Goal: Transaction & Acquisition: Book appointment/travel/reservation

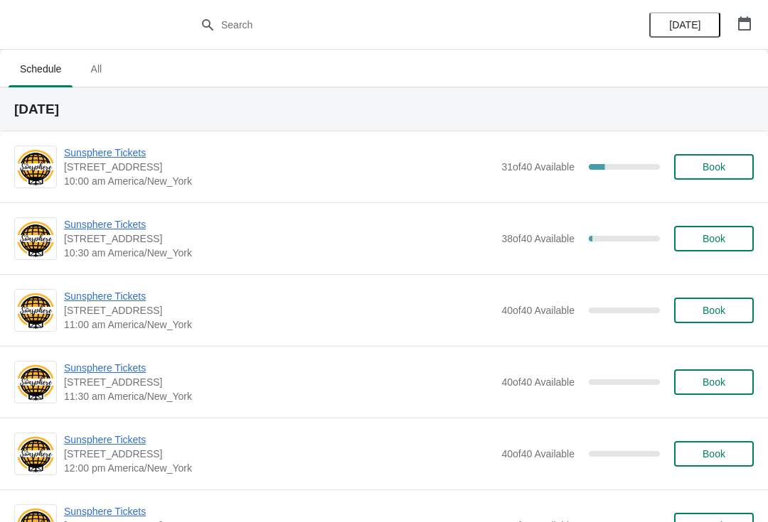
click at [111, 156] on span "Sunsphere Tickets" at bounding box center [279, 153] width 430 height 14
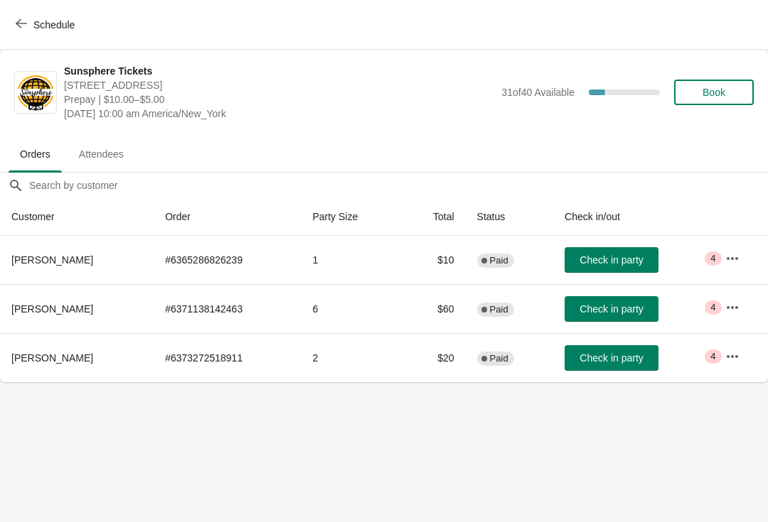
click at [639, 305] on span "Check in party" at bounding box center [611, 309] width 71 height 11
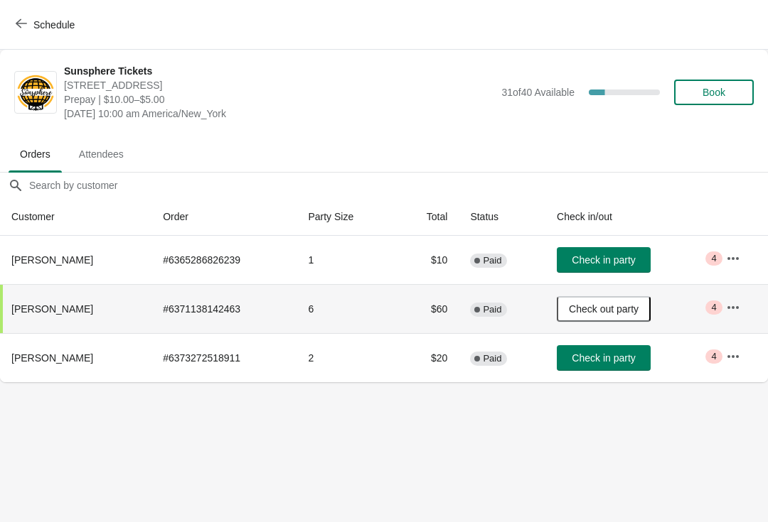
click at [592, 262] on span "Check in party" at bounding box center [603, 259] width 63 height 11
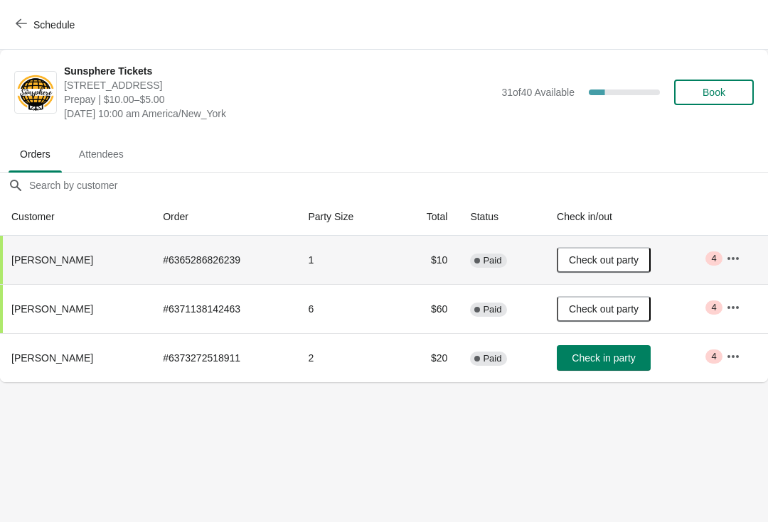
click at [602, 368] on button "Check in party" at bounding box center [604, 358] width 94 height 26
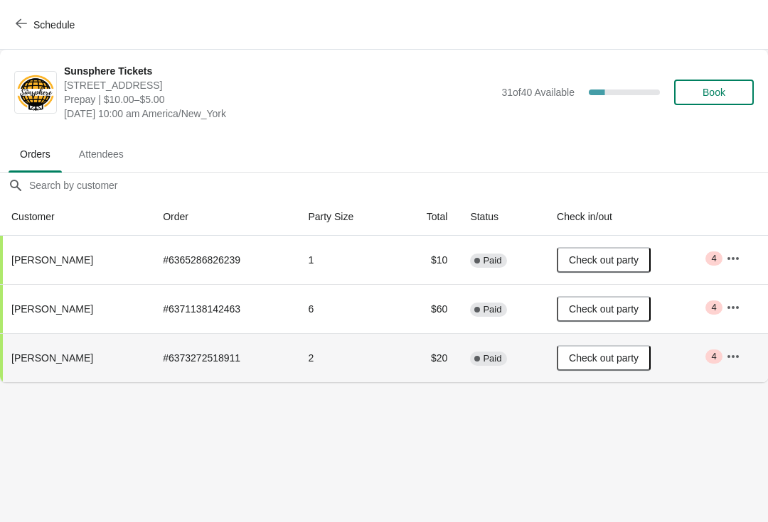
click at [722, 102] on button "Book" at bounding box center [714, 93] width 80 height 26
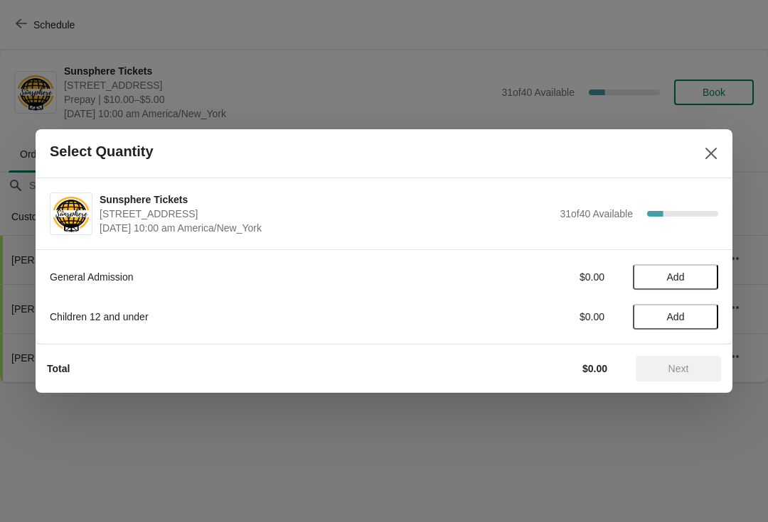
click at [702, 289] on button "Add" at bounding box center [675, 277] width 85 height 26
click at [681, 380] on button "Next" at bounding box center [677, 369] width 85 height 26
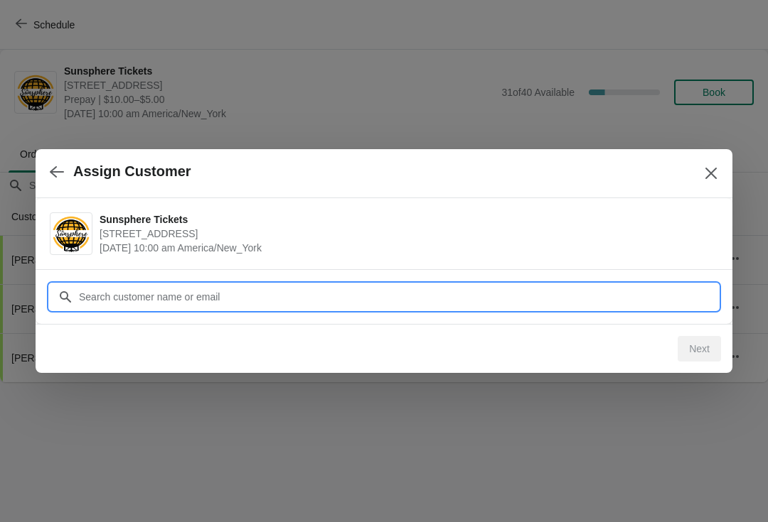
click at [639, 298] on input "Customer" at bounding box center [398, 297] width 640 height 26
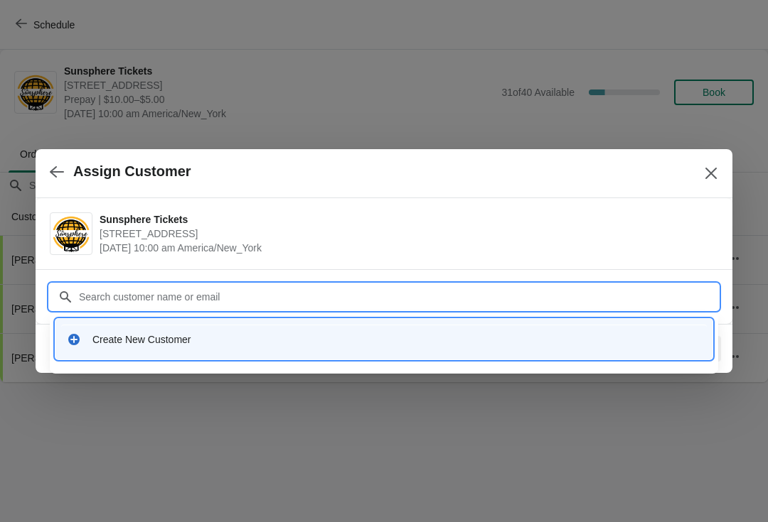
click at [299, 331] on div "Create New Customer" at bounding box center [383, 339] width 645 height 29
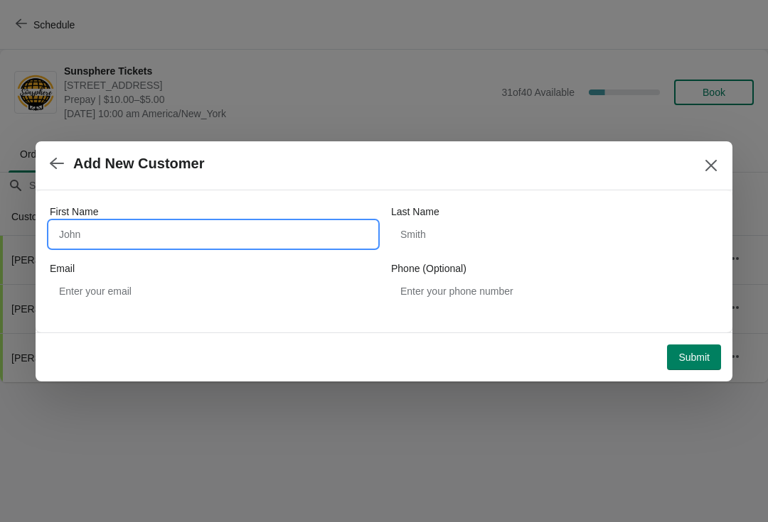
click at [236, 240] on input "First Name" at bounding box center [213, 235] width 327 height 26
type input "W"
click at [707, 340] on div "Submit" at bounding box center [381, 354] width 680 height 31
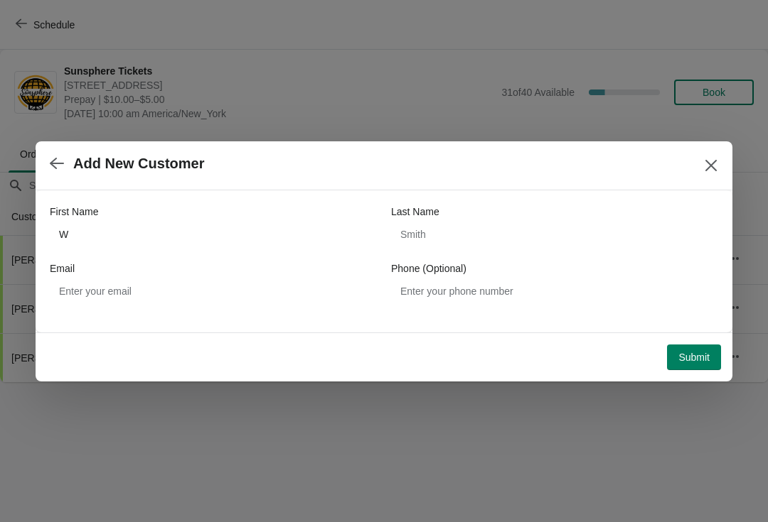
click at [697, 352] on span "Submit" at bounding box center [693, 357] width 31 height 11
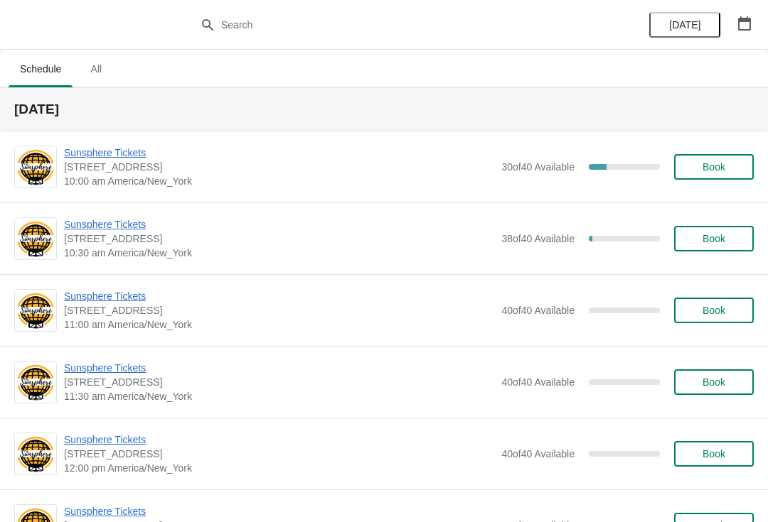
click at [726, 163] on span "Book" at bounding box center [714, 166] width 54 height 11
click at [726, 170] on span "Book" at bounding box center [714, 166] width 54 height 11
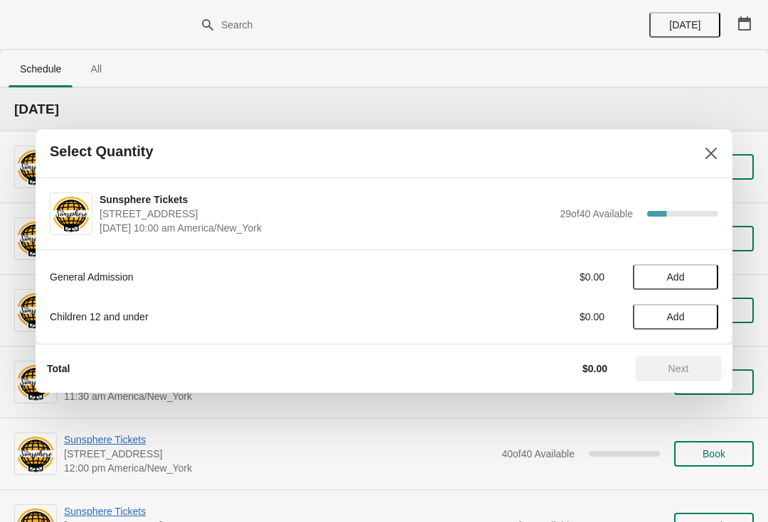
click at [695, 275] on span "Add" at bounding box center [675, 277] width 60 height 11
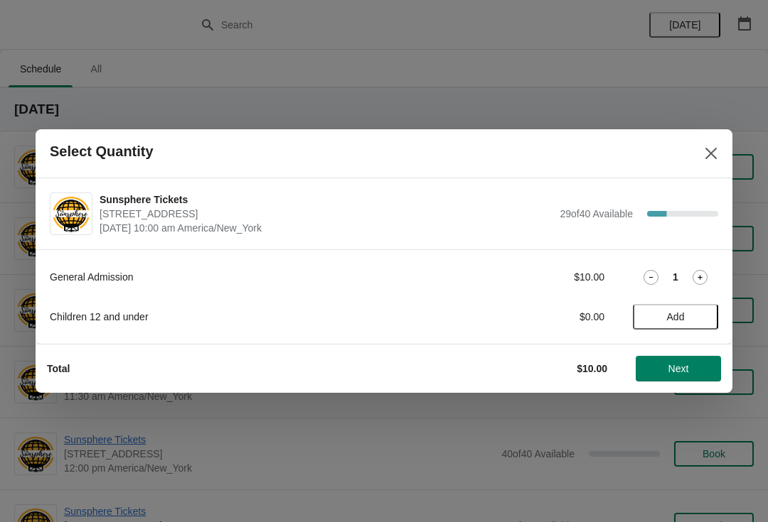
click at [691, 372] on span "Next" at bounding box center [678, 368] width 63 height 11
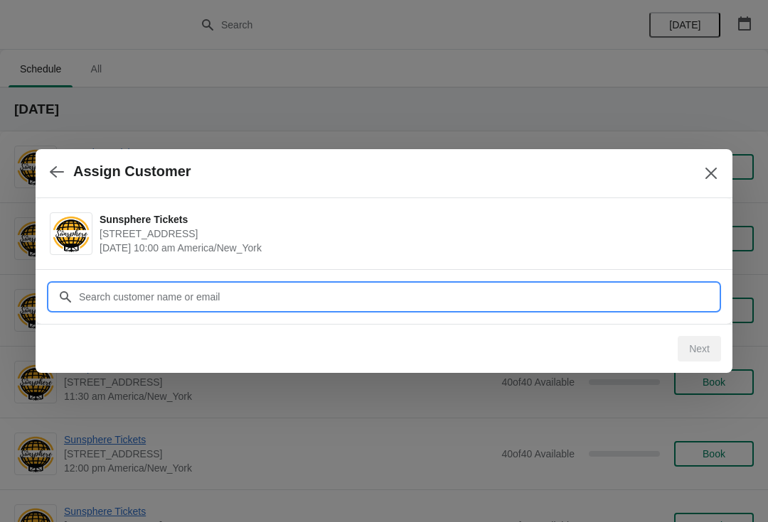
click at [632, 303] on input "Customer" at bounding box center [398, 297] width 640 height 26
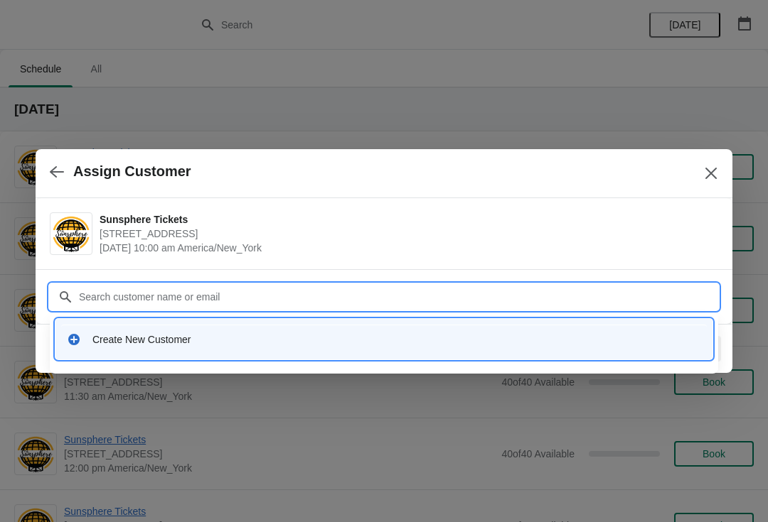
click at [222, 335] on div "Create New Customer" at bounding box center [396, 340] width 608 height 14
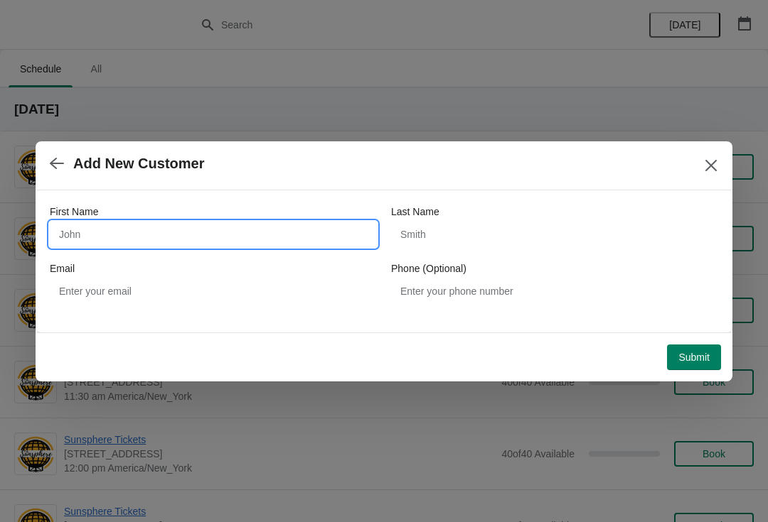
click at [173, 247] on input "First Name" at bounding box center [213, 235] width 327 height 26
type input "W"
click at [700, 339] on div "Submit" at bounding box center [381, 354] width 680 height 31
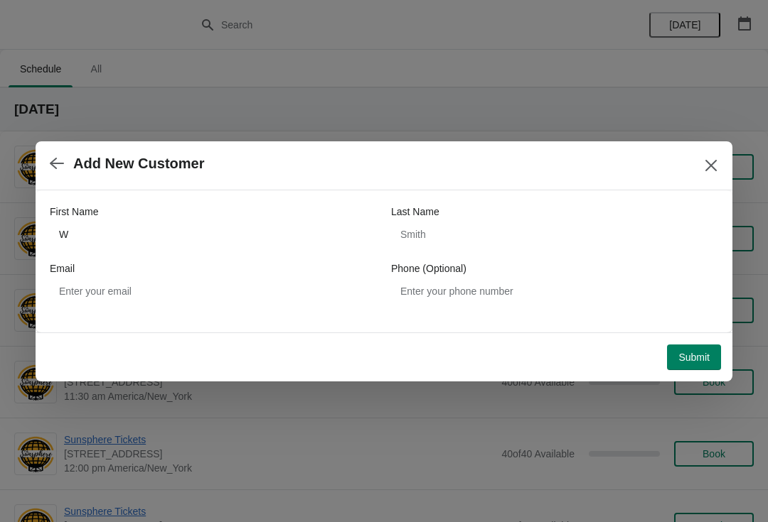
click at [707, 356] on span "Submit" at bounding box center [693, 357] width 31 height 11
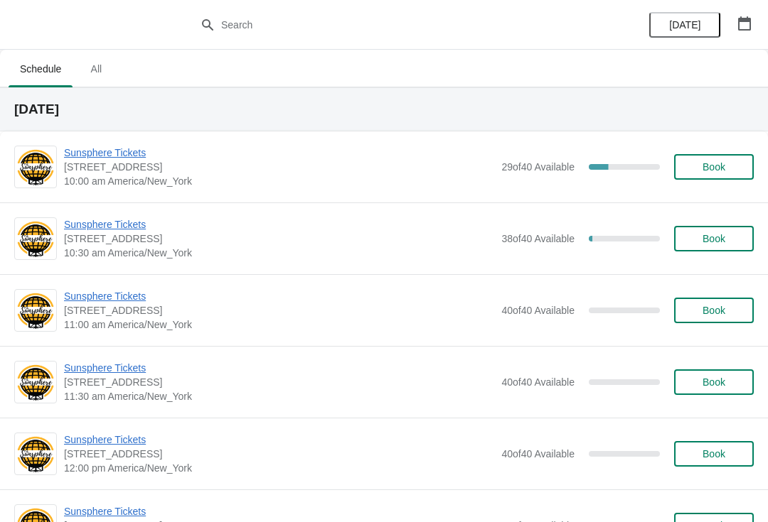
click at [740, 192] on div "Sunsphere Tickets 810 Clinch Avenue, Knoxville, TN, USA 10:00 am America/New_Yo…" at bounding box center [384, 167] width 768 height 71
click at [742, 173] on button "Book" at bounding box center [714, 167] width 80 height 26
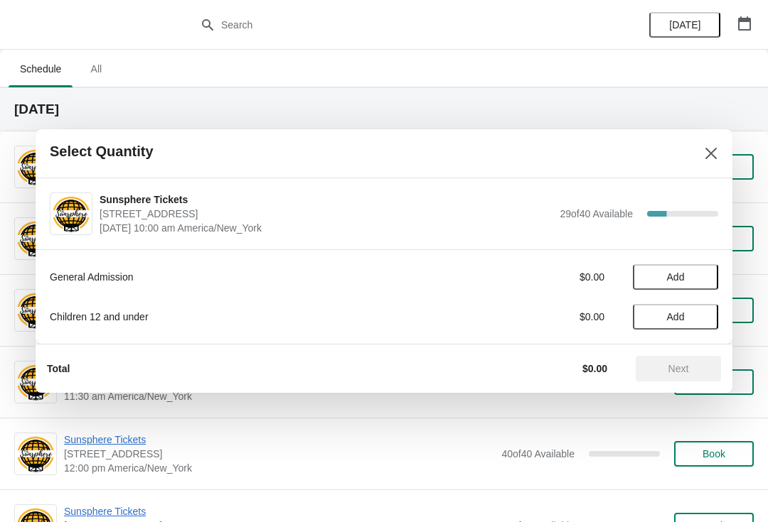
click at [702, 268] on button "Add" at bounding box center [675, 277] width 85 height 26
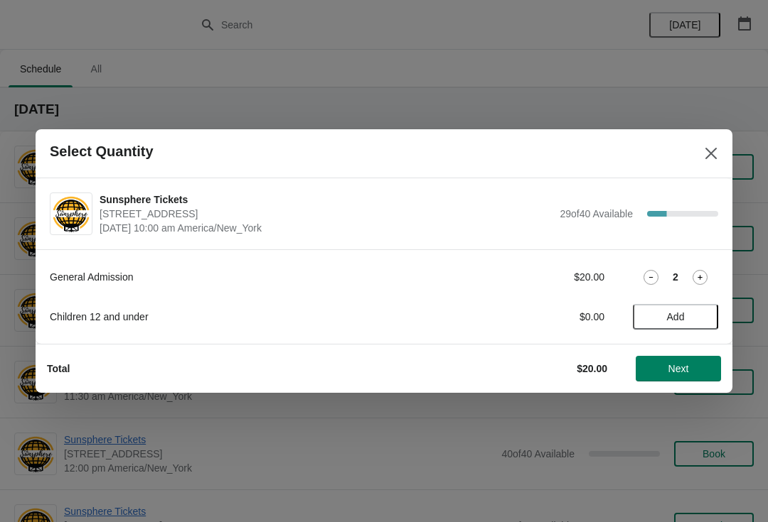
click at [704, 284] on icon at bounding box center [699, 277] width 15 height 15
click at [705, 280] on icon at bounding box center [699, 277] width 15 height 15
click at [704, 279] on icon at bounding box center [699, 277] width 15 height 15
click at [704, 281] on icon at bounding box center [699, 277] width 15 height 15
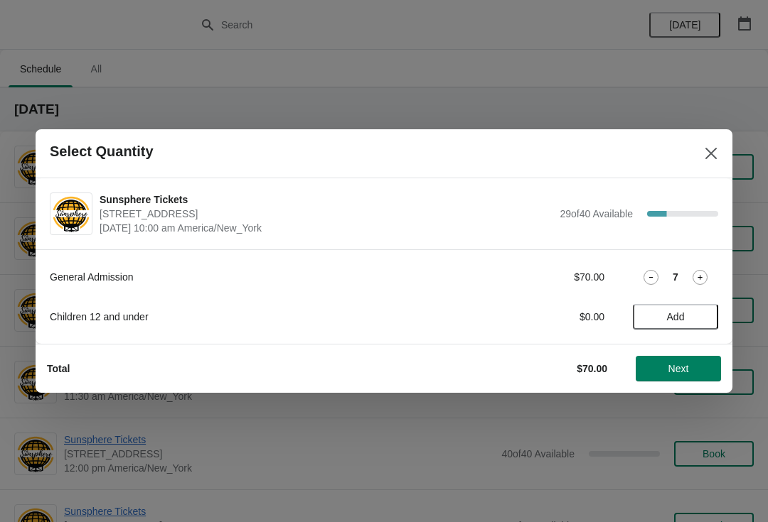
click at [694, 374] on span "Next" at bounding box center [678, 368] width 63 height 11
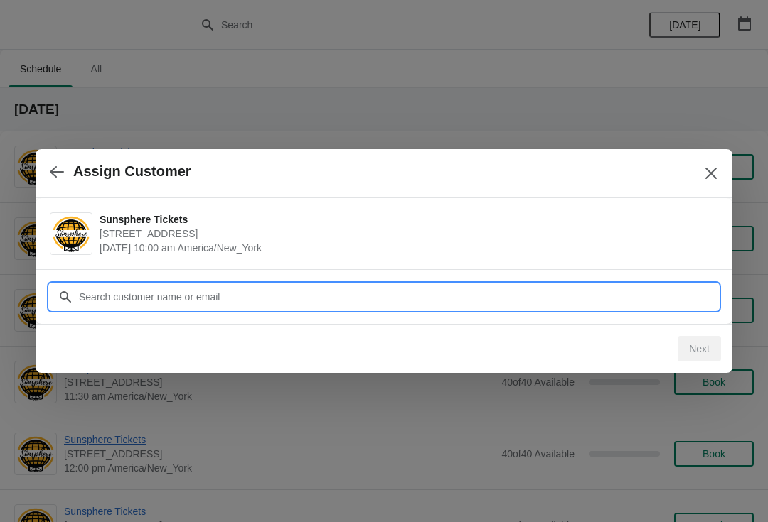
click at [631, 300] on input "Customer" at bounding box center [398, 297] width 640 height 26
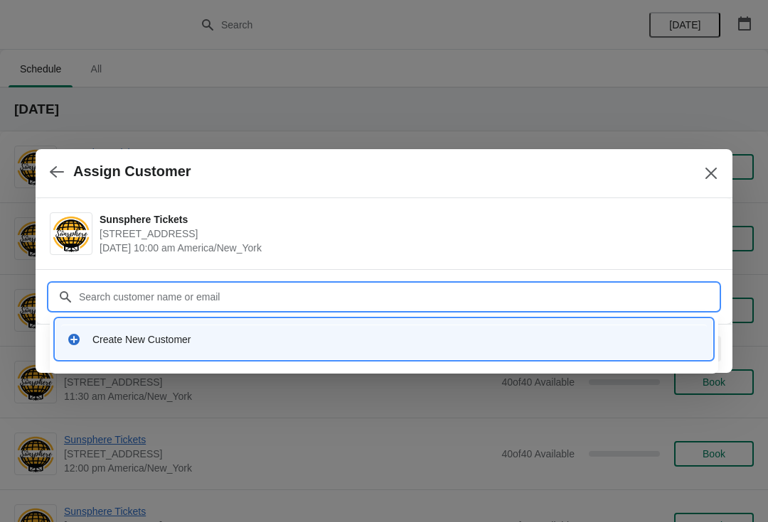
click at [364, 328] on div "Create New Customer" at bounding box center [383, 339] width 645 height 29
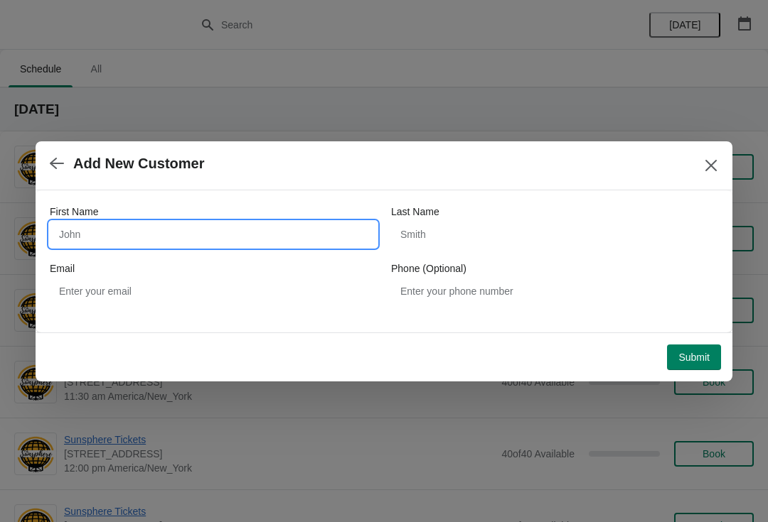
click at [239, 246] on input "First Name" at bounding box center [213, 235] width 327 height 26
type input "Walkin"
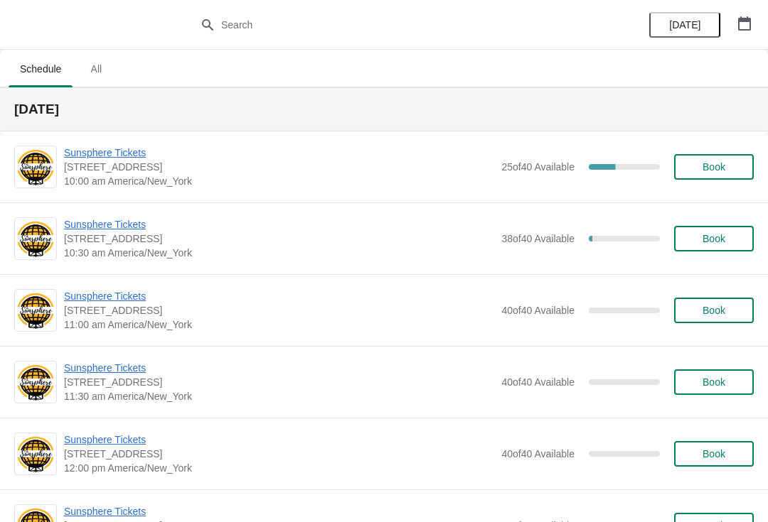
click at [709, 178] on button "Book" at bounding box center [714, 167] width 80 height 26
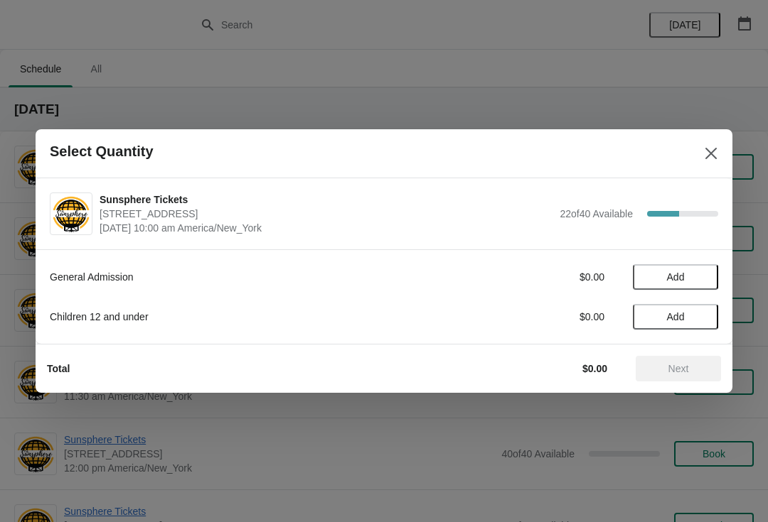
click at [689, 288] on button "Add" at bounding box center [675, 277] width 85 height 26
click at [702, 284] on icon at bounding box center [699, 277] width 15 height 15
click at [677, 369] on span "Next" at bounding box center [678, 368] width 21 height 11
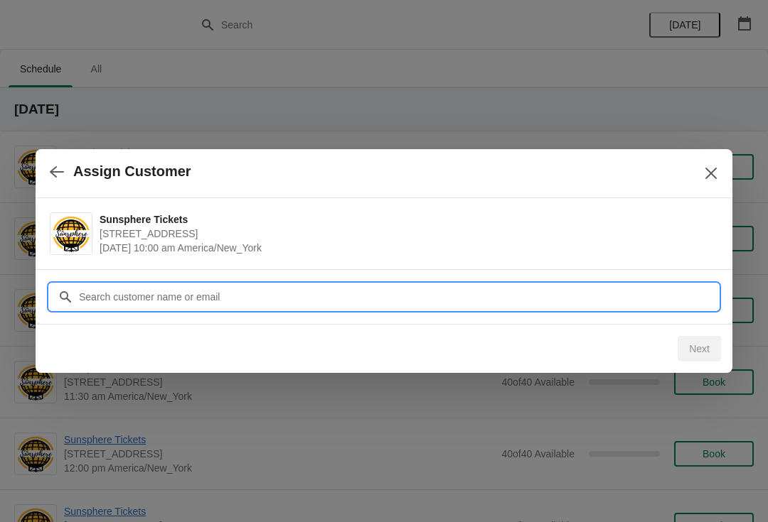
click at [644, 294] on input "Customer" at bounding box center [398, 297] width 640 height 26
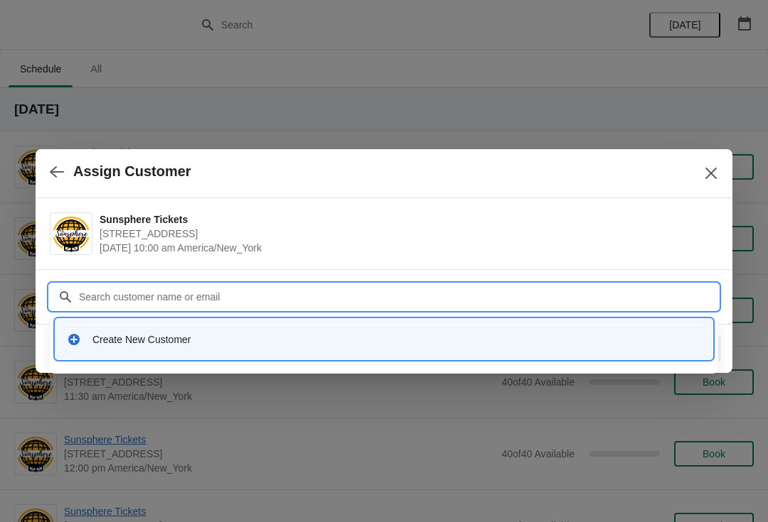
click at [222, 343] on div "Create New Customer" at bounding box center [396, 340] width 608 height 14
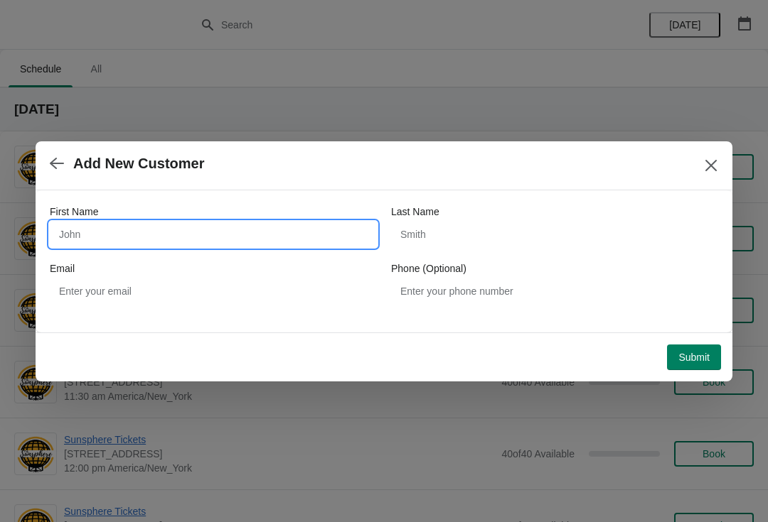
click at [138, 246] on input "First Name" at bounding box center [213, 235] width 327 height 26
type input "W"
click at [681, 345] on button "Submit" at bounding box center [694, 358] width 54 height 26
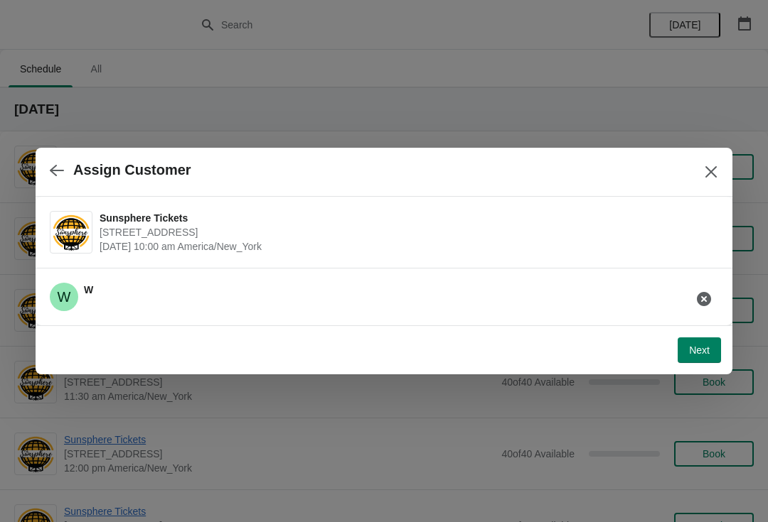
click at [699, 343] on button "Next" at bounding box center [698, 351] width 43 height 26
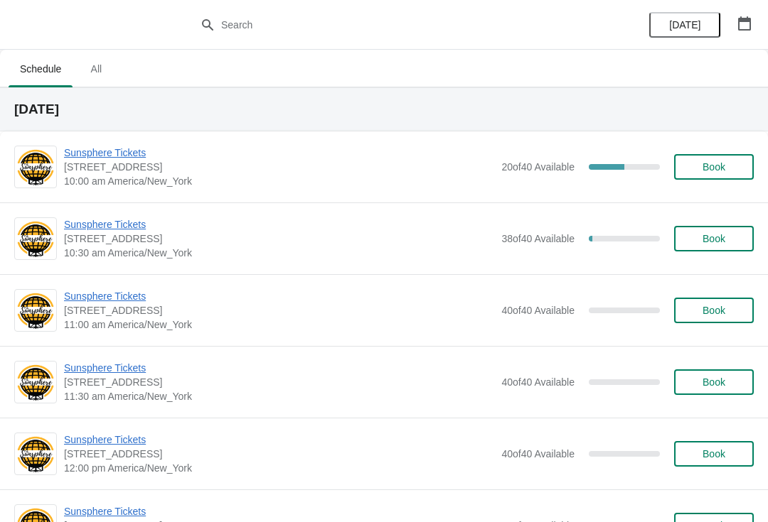
click at [731, 172] on span "Book" at bounding box center [714, 166] width 54 height 11
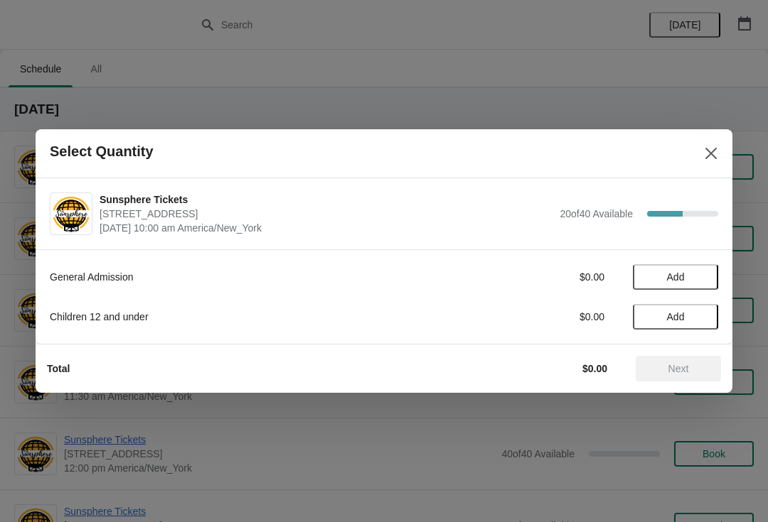
click at [703, 284] on button "Add" at bounding box center [675, 277] width 85 height 26
click at [700, 363] on button "Next" at bounding box center [677, 369] width 85 height 26
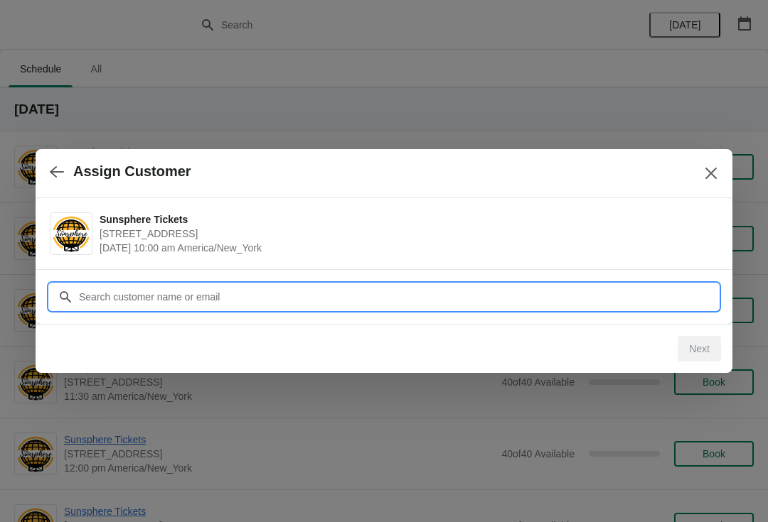
click at [359, 287] on input "Customer" at bounding box center [398, 297] width 640 height 26
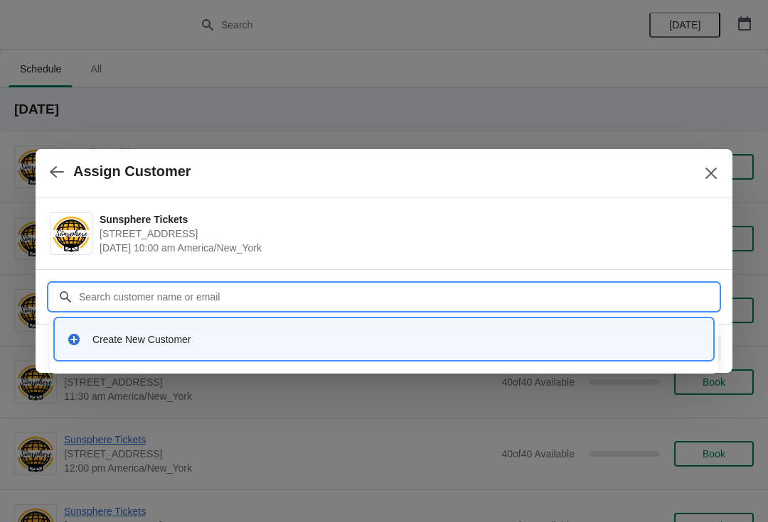
click at [216, 347] on div "Create New Customer" at bounding box center [383, 339] width 645 height 29
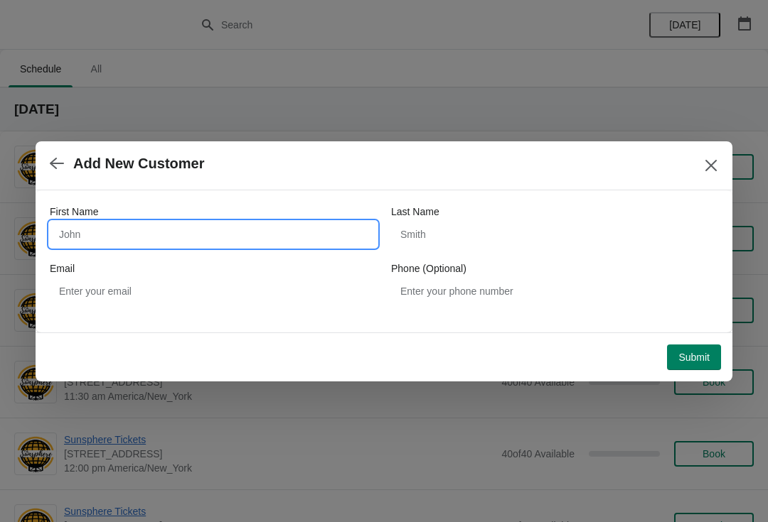
click at [154, 237] on input "First Name" at bounding box center [213, 235] width 327 height 26
type input "W"
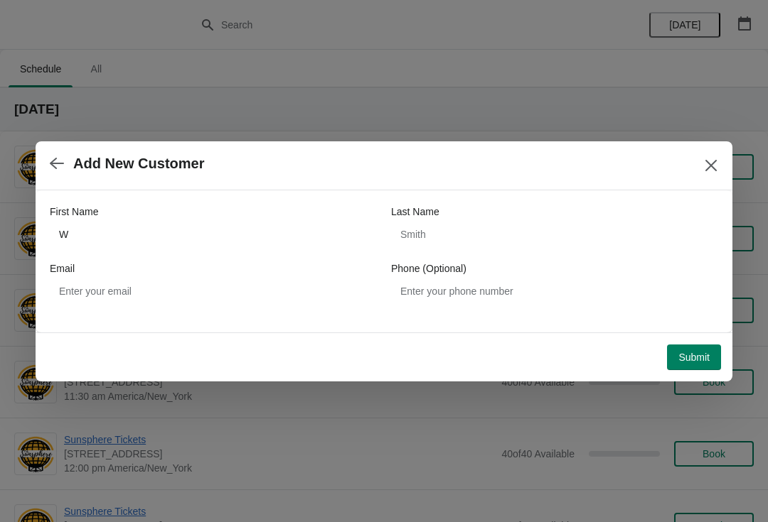
click at [704, 368] on button "Submit" at bounding box center [694, 358] width 54 height 26
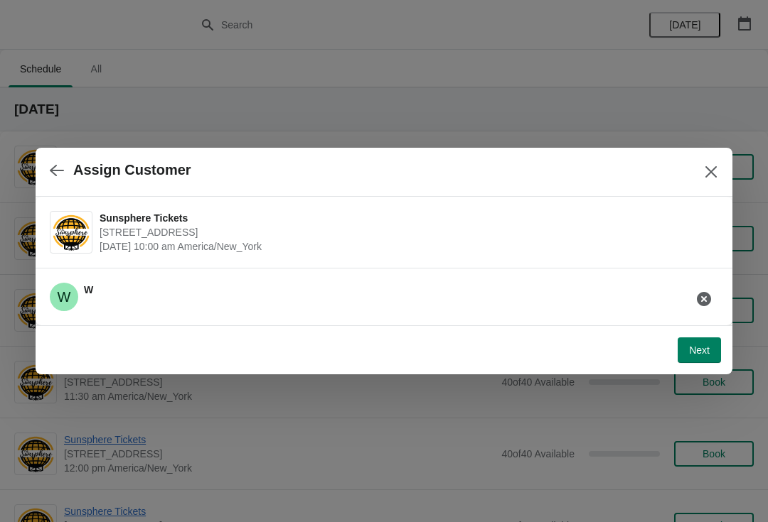
click at [712, 343] on button "Next" at bounding box center [698, 351] width 43 height 26
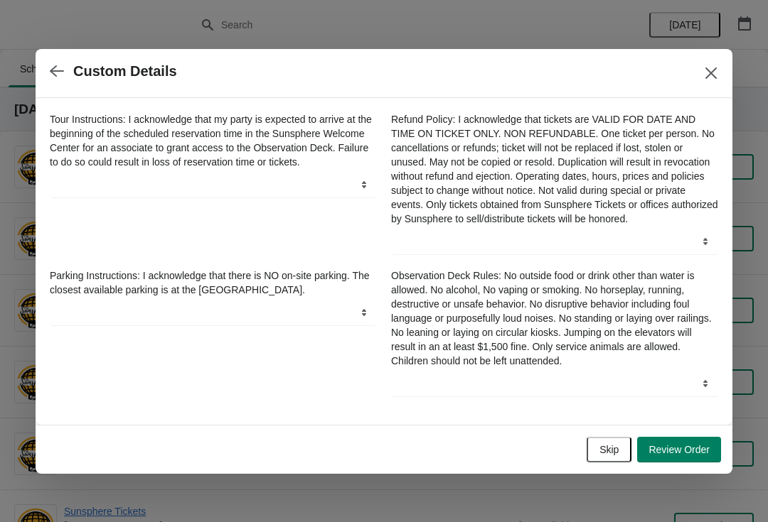
click at [608, 456] on span "Skip" at bounding box center [608, 449] width 19 height 11
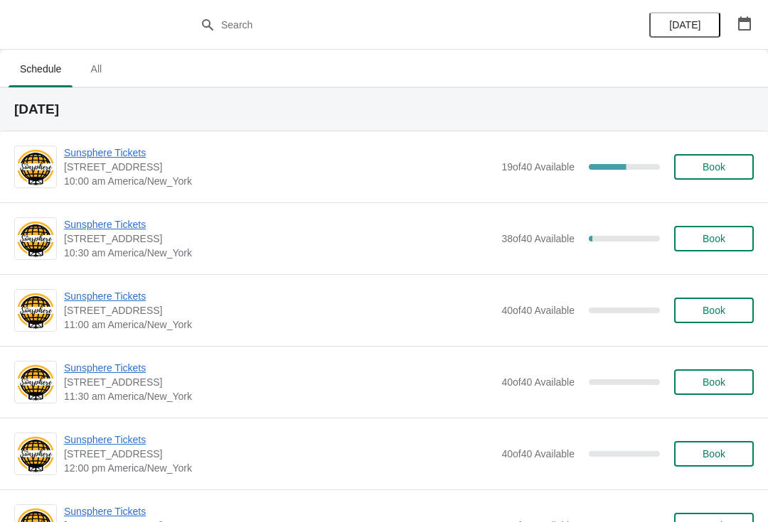
click at [731, 179] on button "Book" at bounding box center [714, 167] width 80 height 26
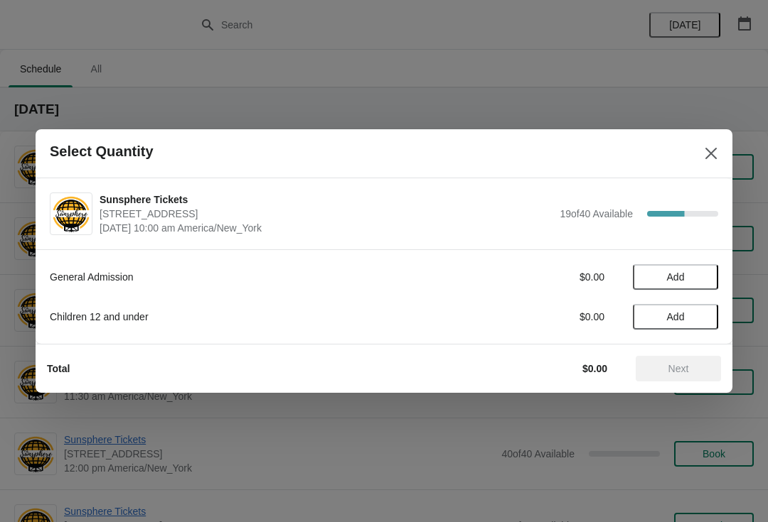
click at [690, 289] on button "Add" at bounding box center [675, 277] width 85 height 26
click at [705, 295] on div "General Admission $10.00 1 Children 12 and under $0.00 Add" at bounding box center [384, 290] width 668 height 80
click at [709, 296] on div "General Admission $10.00 1 Children 12 and under $0.00 Add" at bounding box center [384, 290] width 668 height 80
click at [707, 274] on icon at bounding box center [699, 277] width 15 height 15
click at [698, 279] on icon at bounding box center [699, 277] width 15 height 15
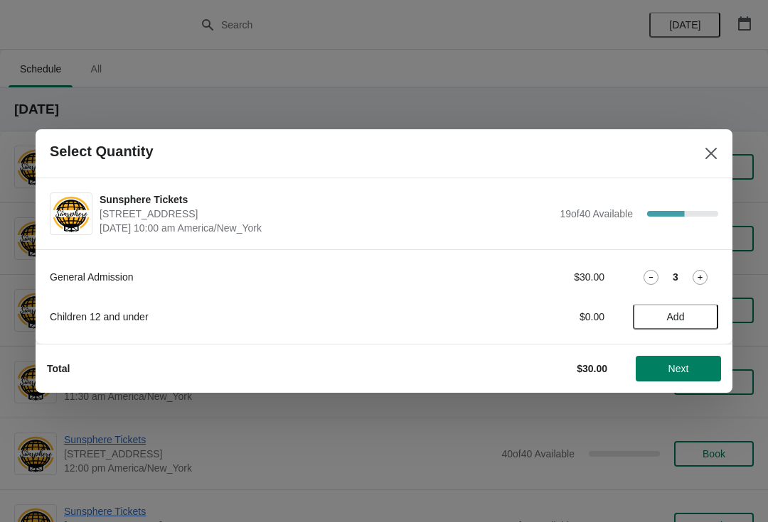
click at [704, 281] on icon at bounding box center [699, 277] width 15 height 15
click at [705, 162] on button "Close" at bounding box center [711, 154] width 26 height 26
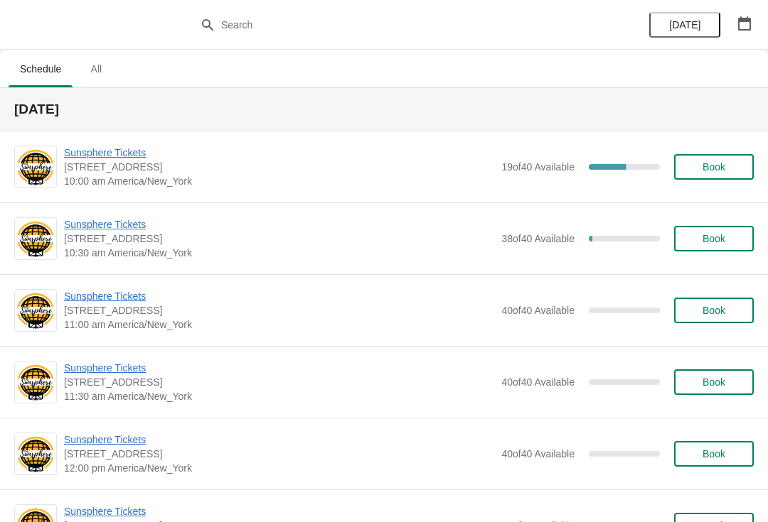
click at [119, 229] on span "Sunsphere Tickets" at bounding box center [279, 225] width 430 height 14
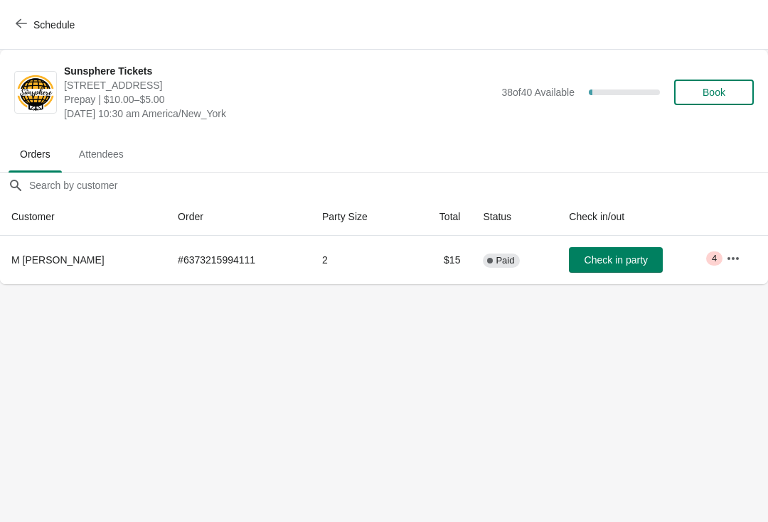
click at [601, 264] on span "Check in party" at bounding box center [615, 259] width 63 height 11
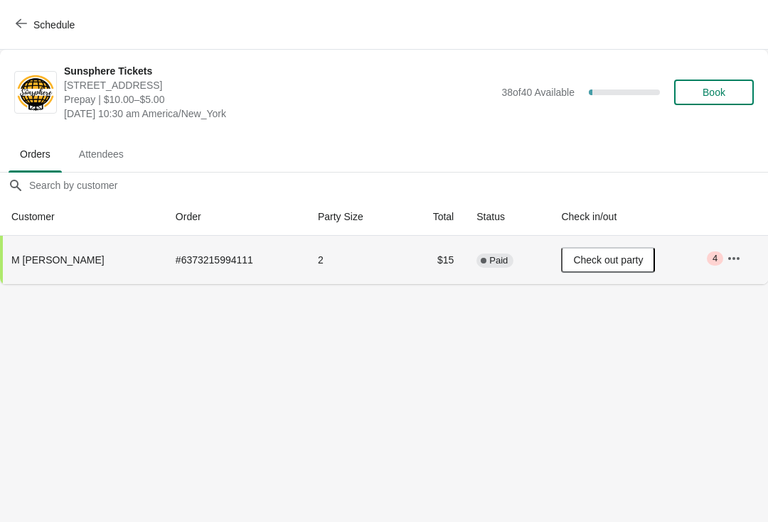
click at [47, 21] on span "Schedule" at bounding box center [53, 24] width 41 height 11
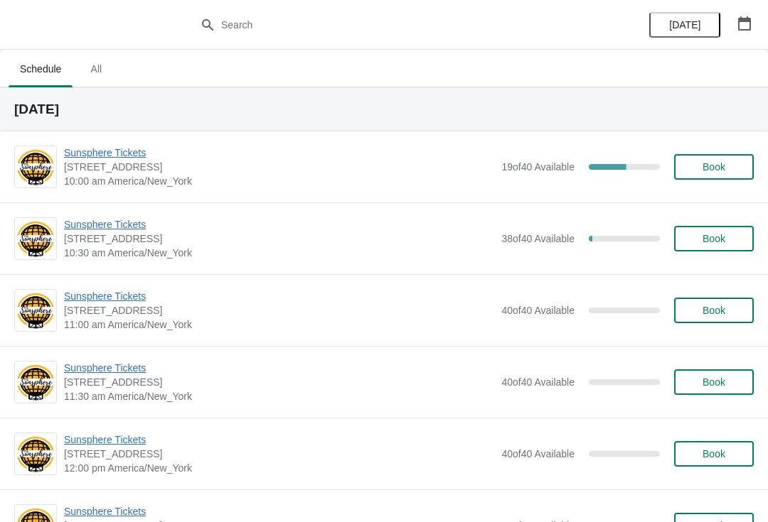
click at [728, 178] on button "Book" at bounding box center [714, 167] width 80 height 26
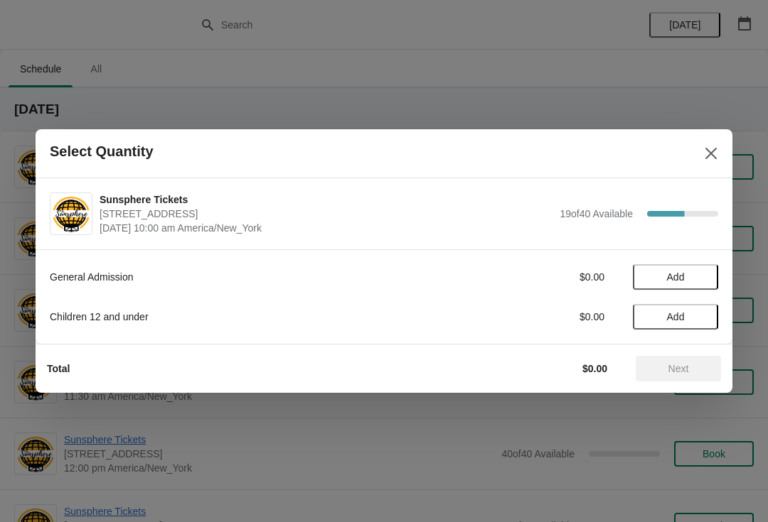
click at [702, 282] on span "Add" at bounding box center [675, 277] width 60 height 11
click at [694, 284] on icon at bounding box center [699, 277] width 15 height 15
click at [695, 284] on icon at bounding box center [699, 277] width 15 height 15
click at [699, 276] on icon at bounding box center [699, 277] width 15 height 15
click at [705, 270] on icon at bounding box center [699, 277] width 15 height 15
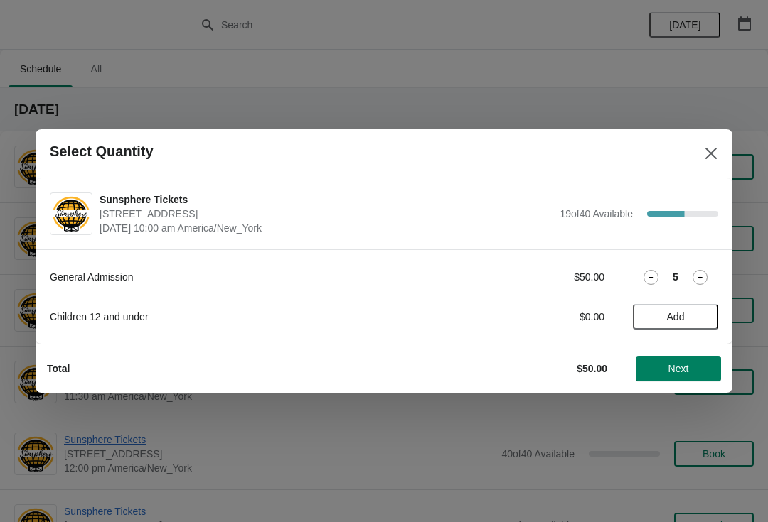
click at [658, 270] on icon at bounding box center [650, 277] width 15 height 15
click at [663, 362] on button "Next" at bounding box center [677, 369] width 85 height 26
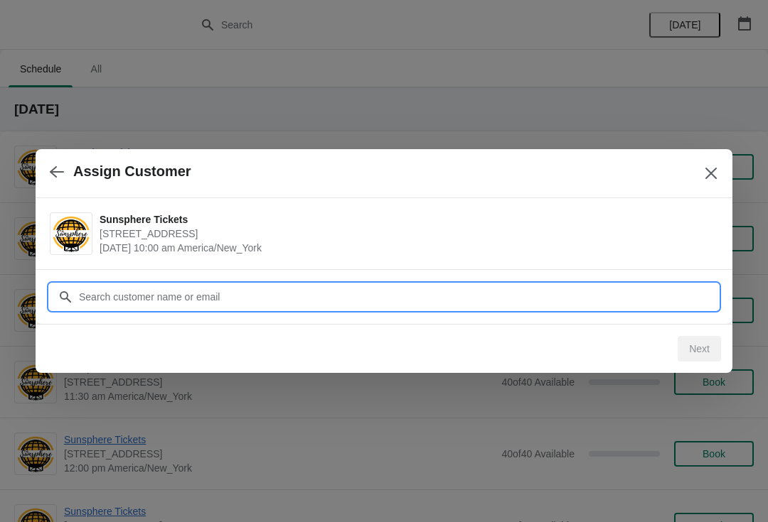
click at [557, 289] on input "Customer" at bounding box center [398, 297] width 640 height 26
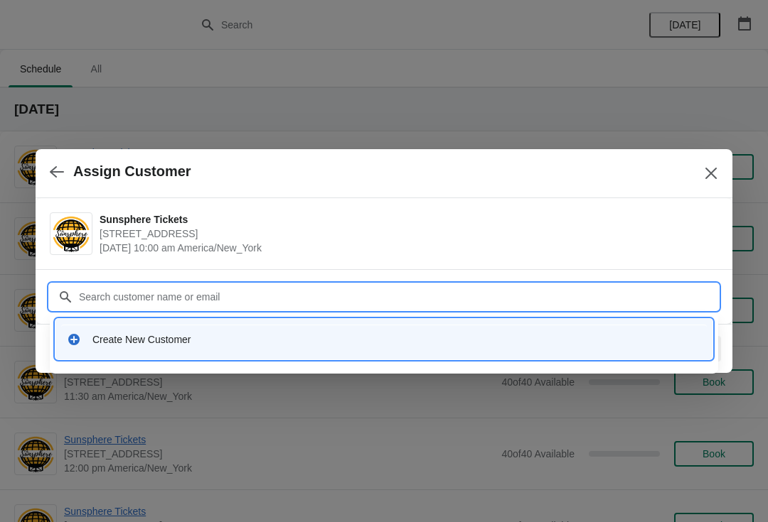
click at [271, 329] on div "Create New Customer" at bounding box center [383, 339] width 645 height 29
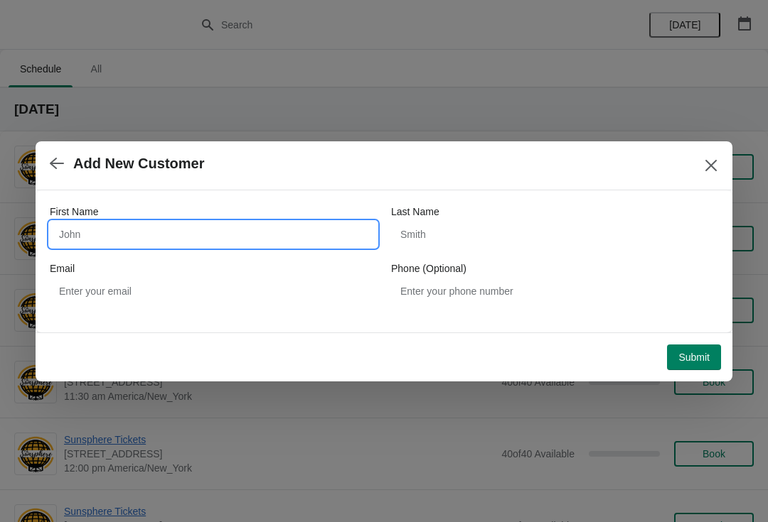
click at [212, 245] on input "First Name" at bounding box center [213, 235] width 327 height 26
type input "W"
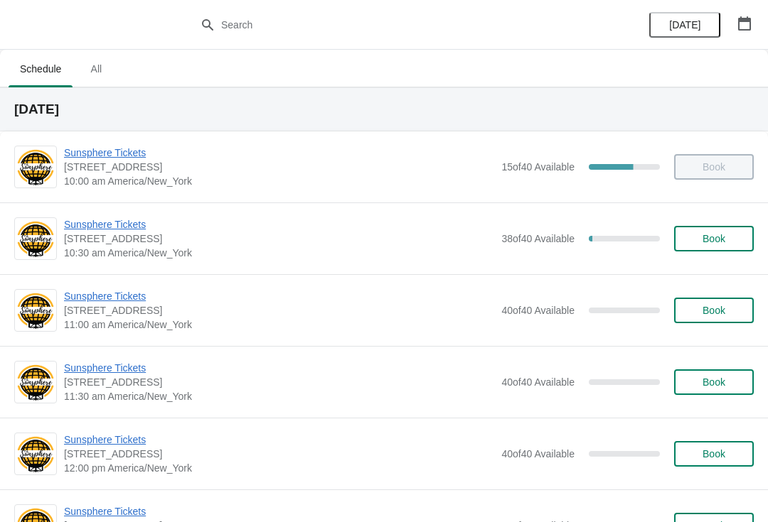
click at [699, 241] on span "Book" at bounding box center [714, 238] width 54 height 11
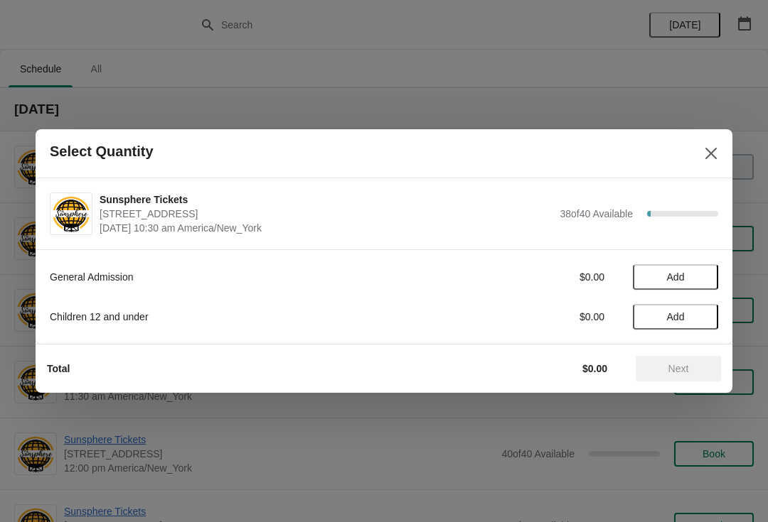
click at [702, 280] on span "Add" at bounding box center [675, 277] width 60 height 11
click at [696, 279] on icon at bounding box center [699, 277] width 15 height 15
click at [700, 273] on icon at bounding box center [699, 277] width 15 height 15
click at [682, 360] on button "Next" at bounding box center [677, 369] width 85 height 26
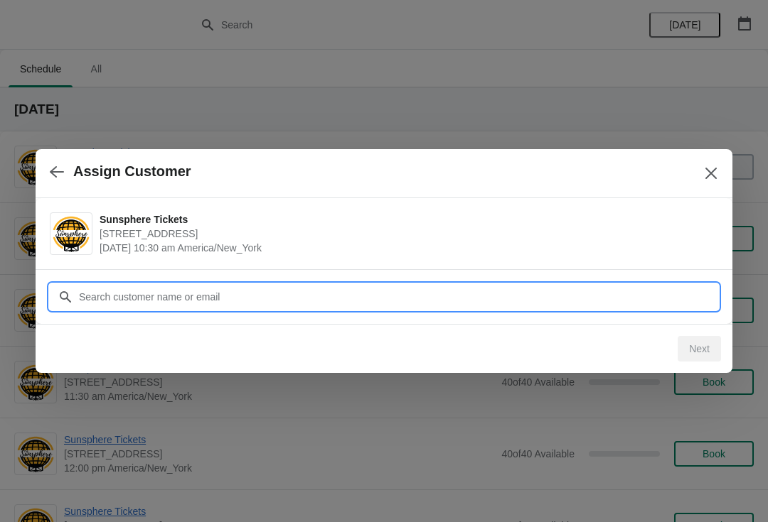
click at [272, 290] on input "Customer" at bounding box center [398, 297] width 640 height 26
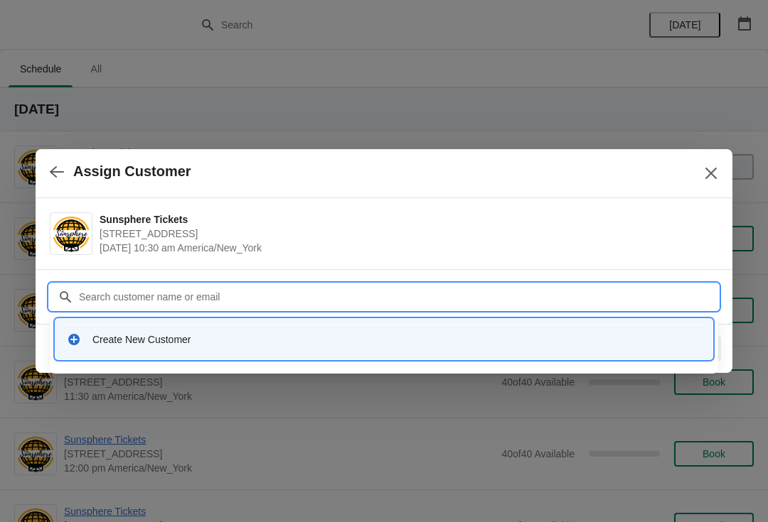
click at [169, 350] on div "Create New Customer" at bounding box center [383, 339] width 645 height 29
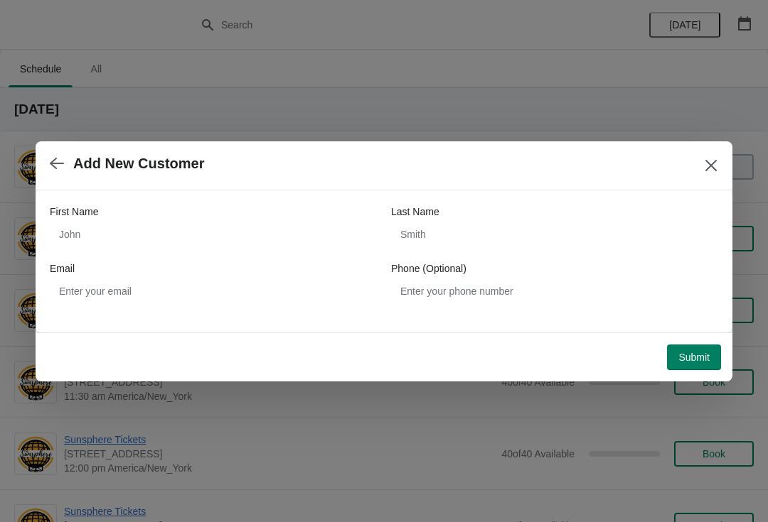
click at [245, 205] on div "First Name" at bounding box center [213, 212] width 327 height 14
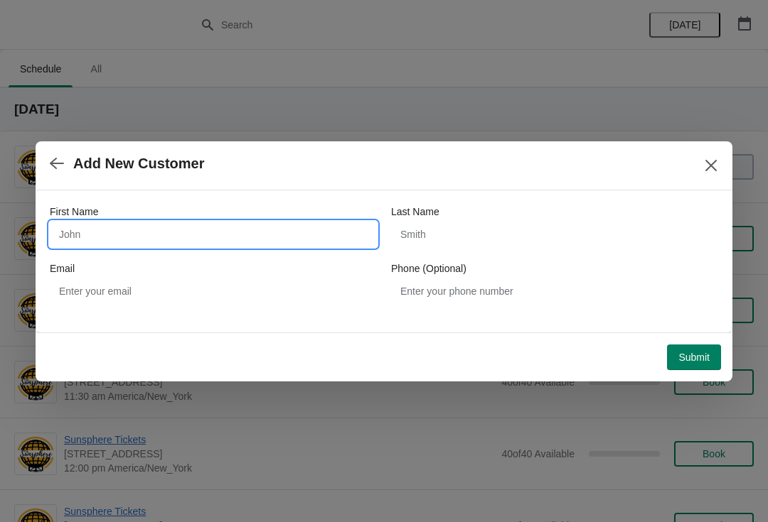
click at [247, 225] on input "First Name" at bounding box center [213, 235] width 327 height 26
type input "W"
click at [713, 336] on div "Submit" at bounding box center [378, 351] width 685 height 37
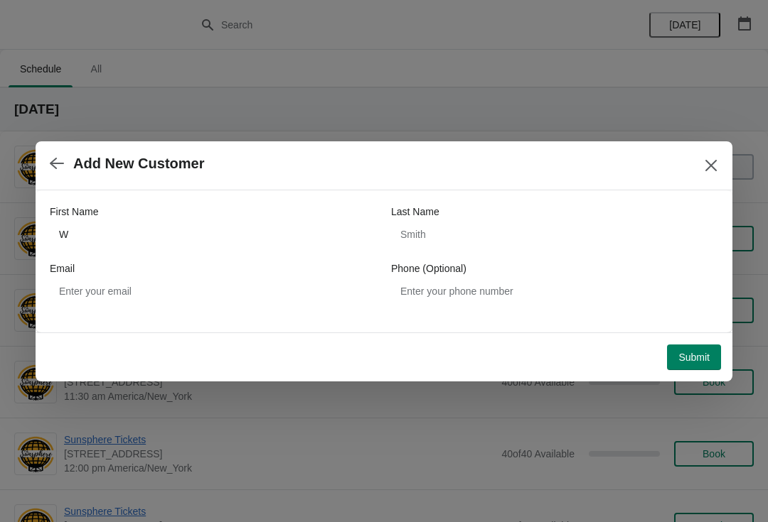
click at [700, 363] on span "Submit" at bounding box center [693, 357] width 31 height 11
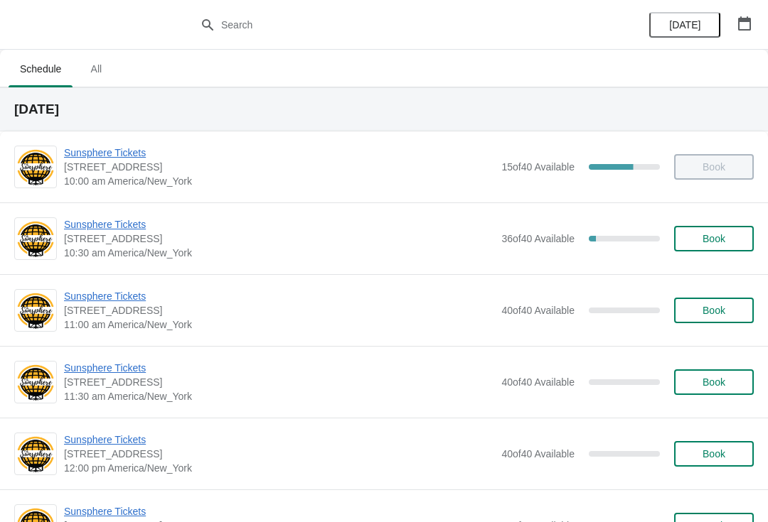
click at [734, 250] on button "Book" at bounding box center [714, 239] width 80 height 26
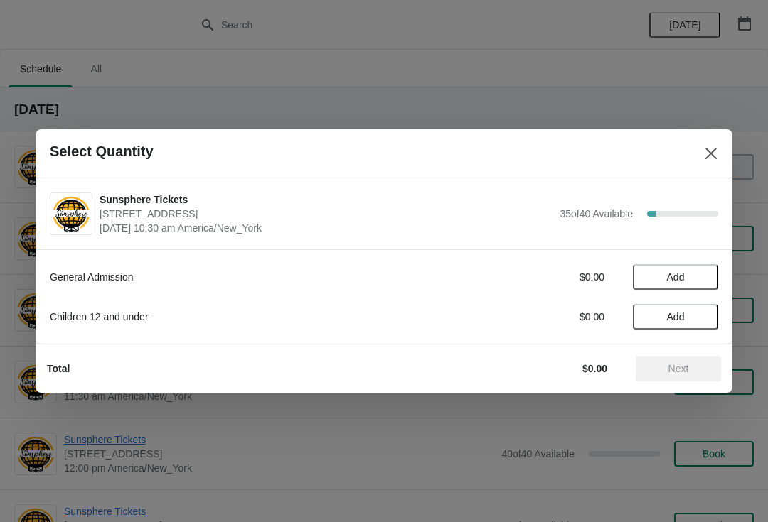
click at [697, 284] on button "Add" at bounding box center [675, 277] width 85 height 26
click at [697, 284] on icon at bounding box center [699, 277] width 15 height 15
click at [667, 376] on button "Next" at bounding box center [677, 369] width 85 height 26
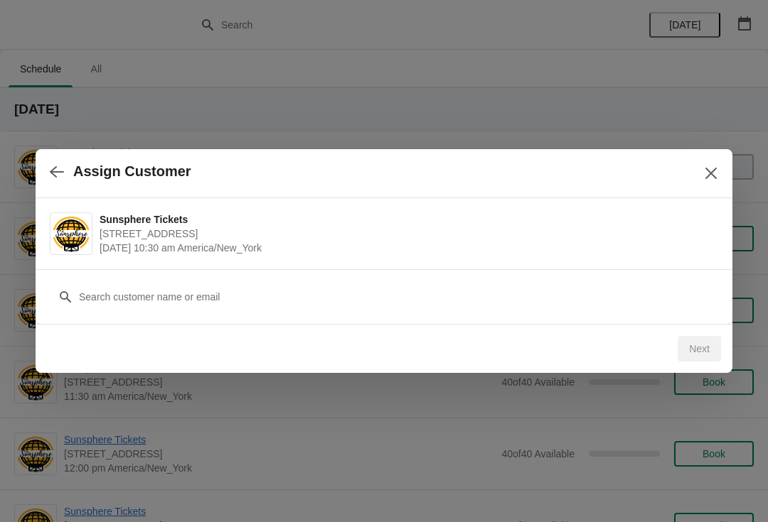
click at [653, 361] on div "Next" at bounding box center [381, 346] width 680 height 31
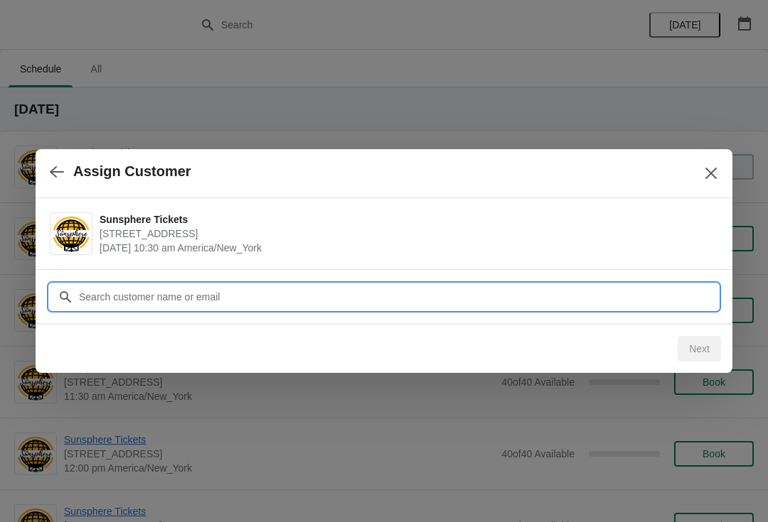
click at [627, 291] on input "Customer" at bounding box center [398, 297] width 640 height 26
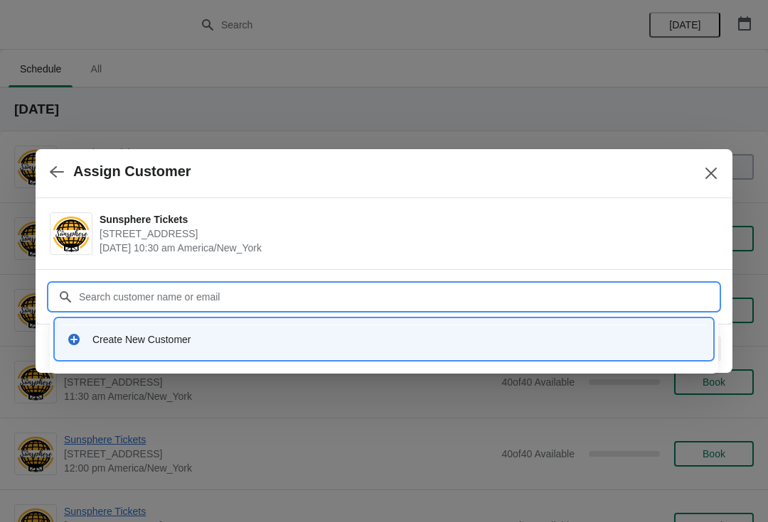
click at [286, 336] on div "Create New Customer" at bounding box center [396, 340] width 608 height 14
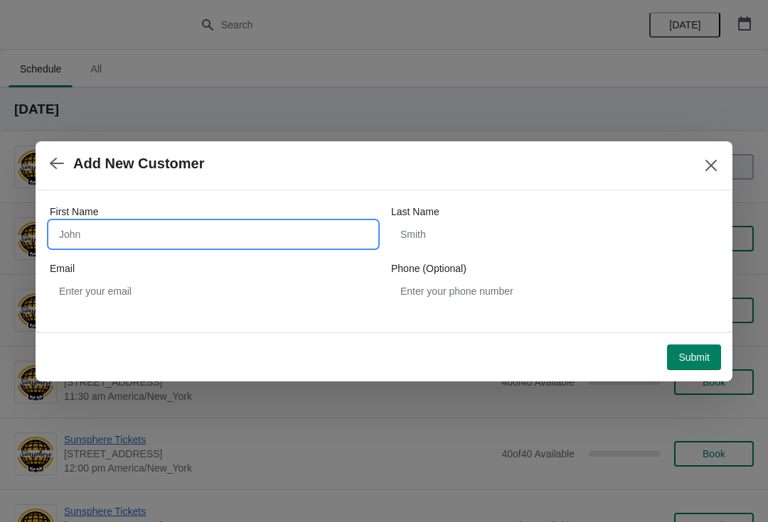
click at [255, 230] on input "First Name" at bounding box center [213, 235] width 327 height 26
type input "W"
click at [685, 350] on button "Submit" at bounding box center [694, 358] width 54 height 26
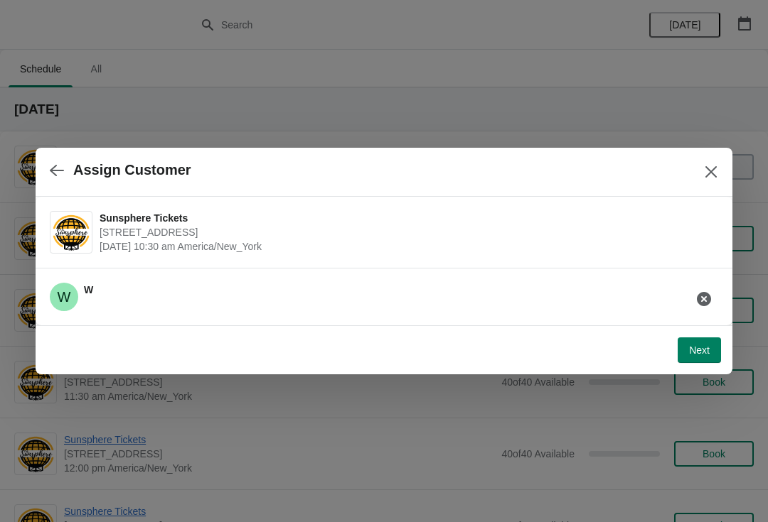
click at [709, 338] on button "Next" at bounding box center [698, 351] width 43 height 26
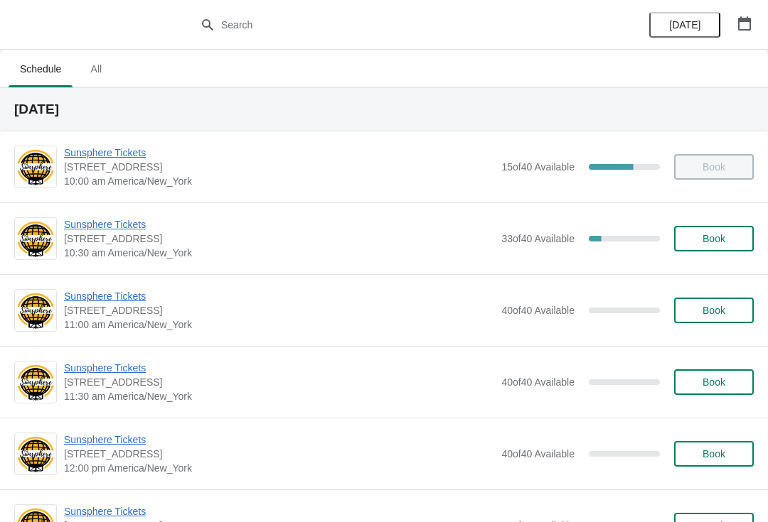
click at [729, 246] on button "Book" at bounding box center [714, 239] width 80 height 26
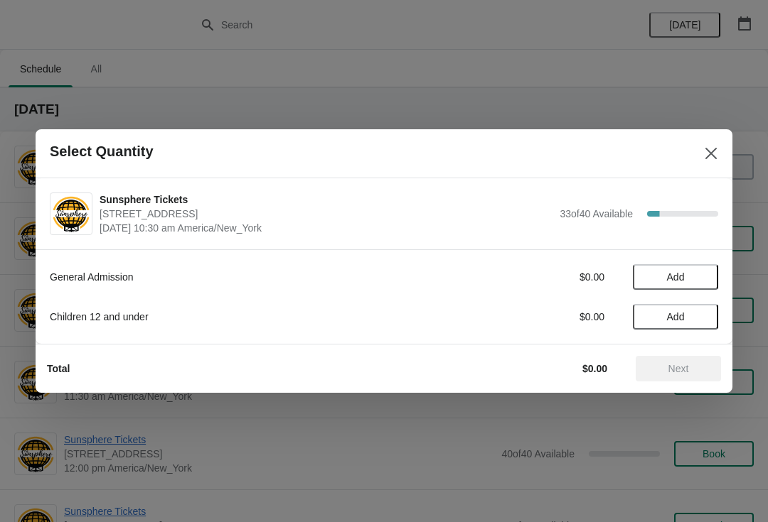
click at [704, 277] on span "Add" at bounding box center [675, 277] width 60 height 11
click at [705, 279] on icon at bounding box center [699, 277] width 15 height 15
click at [668, 374] on span "Next" at bounding box center [678, 368] width 21 height 11
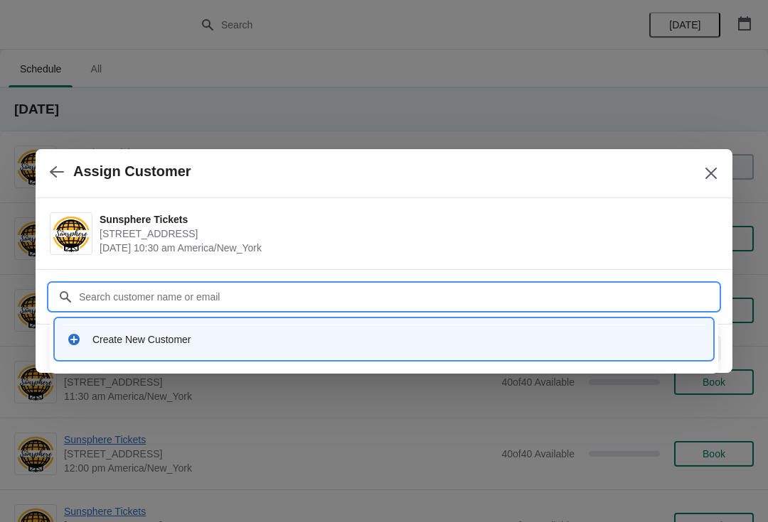
click at [466, 359] on div "Create New Customer" at bounding box center [383, 339] width 657 height 41
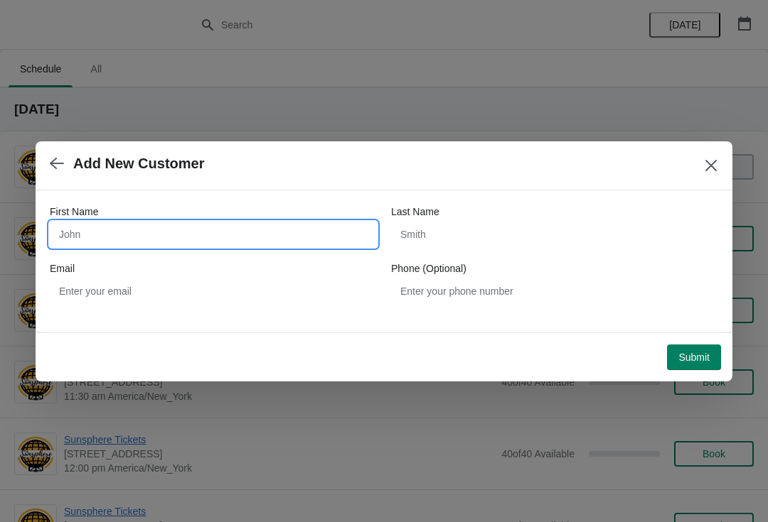
click at [300, 237] on input "First Name" at bounding box center [213, 235] width 327 height 26
type input "W"
click at [693, 352] on span "Submit" at bounding box center [693, 357] width 31 height 11
